Goal: Transaction & Acquisition: Purchase product/service

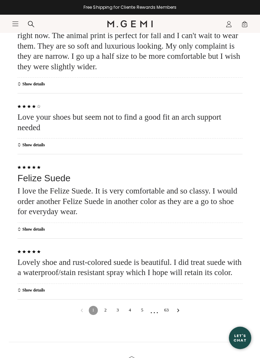
scroll to position [1984, 0]
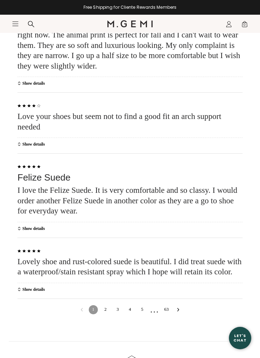
click at [177, 308] on icon "Go to next reviews" at bounding box center [177, 309] width 3 height 3
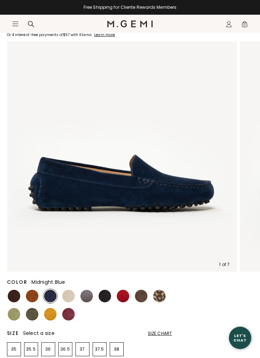
scroll to position [66, 0]
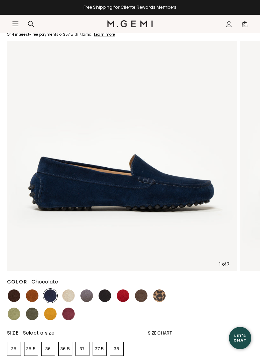
click at [17, 297] on img at bounding box center [14, 295] width 13 height 13
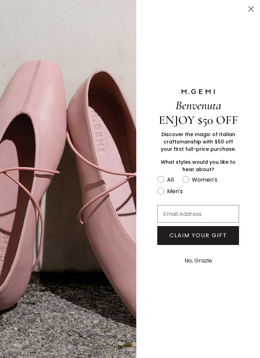
click at [253, 12] on icon "Close dialog" at bounding box center [251, 9] width 5 height 5
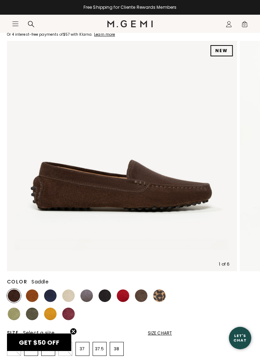
click at [30, 298] on img at bounding box center [32, 295] width 13 height 13
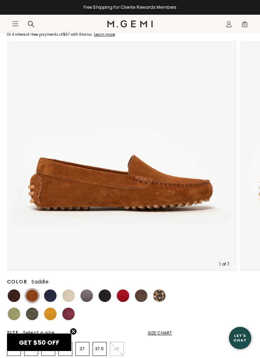
click at [16, 316] on img at bounding box center [14, 313] width 13 height 13
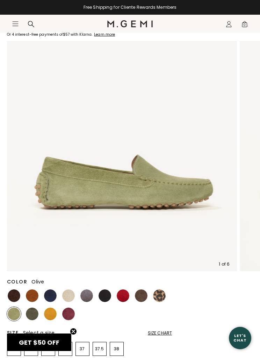
click at [33, 313] on img at bounding box center [32, 313] width 13 height 13
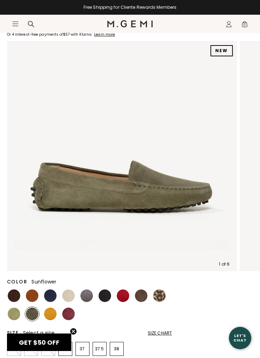
click at [53, 312] on img at bounding box center [50, 313] width 13 height 13
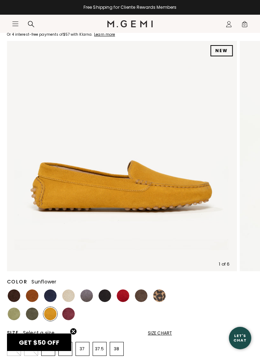
click at [70, 315] on img at bounding box center [68, 313] width 13 height 13
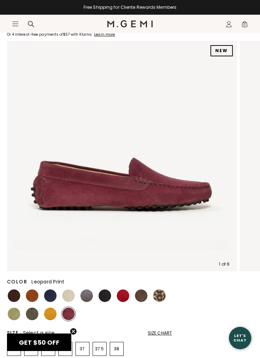
click at [161, 298] on img at bounding box center [159, 295] width 13 height 13
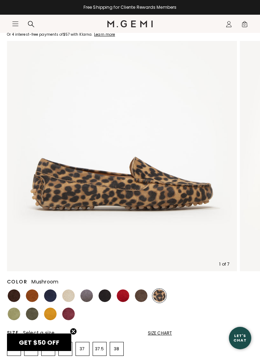
click at [142, 296] on img at bounding box center [141, 295] width 13 height 13
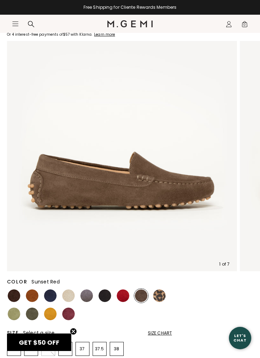
click at [123, 297] on img at bounding box center [123, 295] width 13 height 13
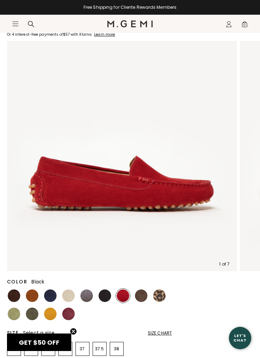
click at [106, 293] on img at bounding box center [105, 295] width 13 height 13
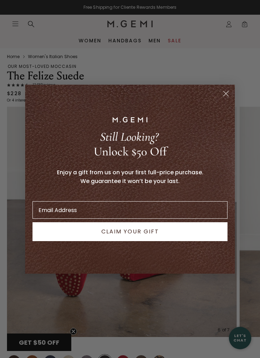
click at [229, 95] on circle "Close dialog" at bounding box center [226, 93] width 12 height 12
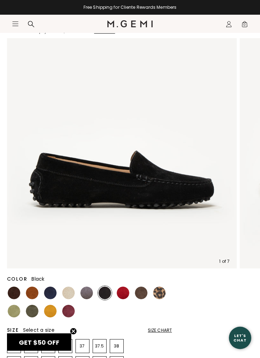
scroll to position [68, 0]
click at [87, 295] on img at bounding box center [86, 292] width 13 height 13
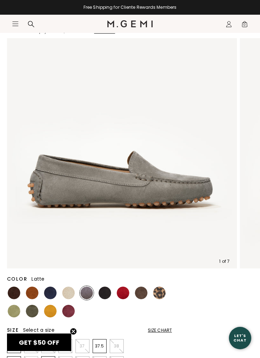
click at [70, 295] on img at bounding box center [68, 292] width 13 height 13
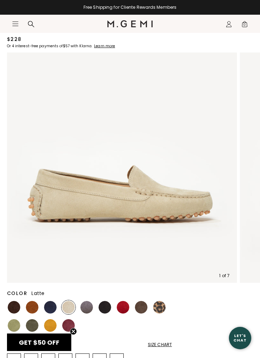
scroll to position [63, 0]
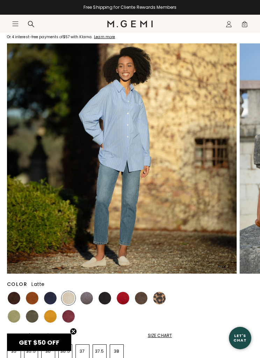
click at [50, 300] on img at bounding box center [50, 297] width 13 height 13
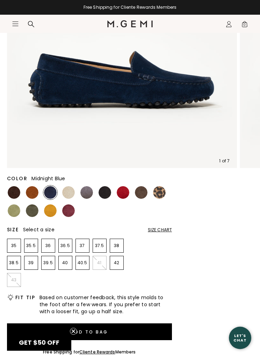
scroll to position [169, 0]
click at [33, 266] on li "39" at bounding box center [31, 262] width 14 height 14
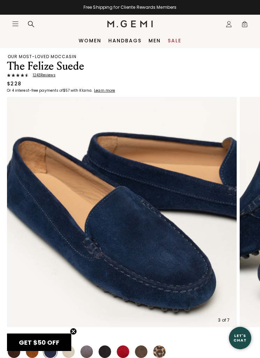
scroll to position [0, 0]
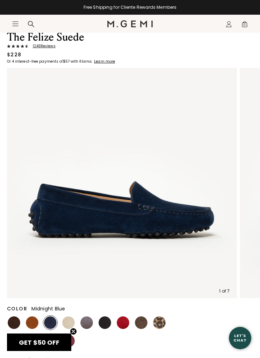
scroll to position [38, 0]
